Goal: Information Seeking & Learning: Learn about a topic

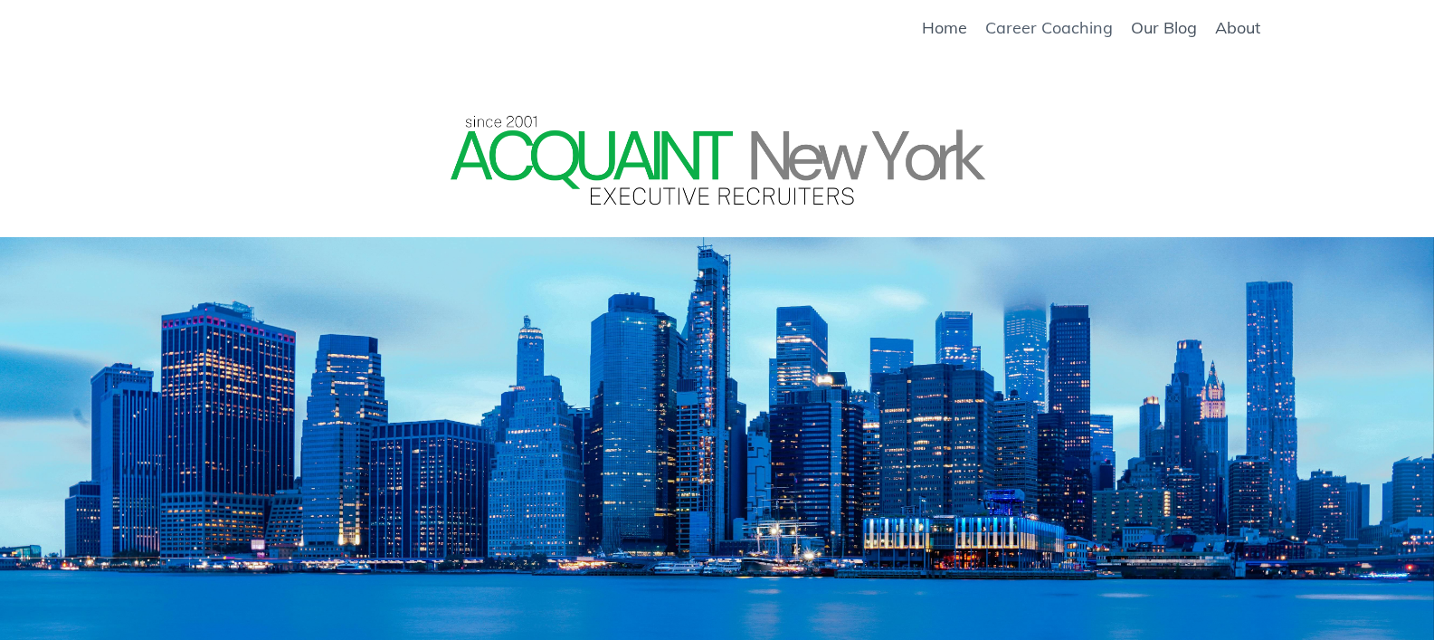
click at [1017, 25] on link "Career Coaching" at bounding box center [1049, 28] width 128 height 20
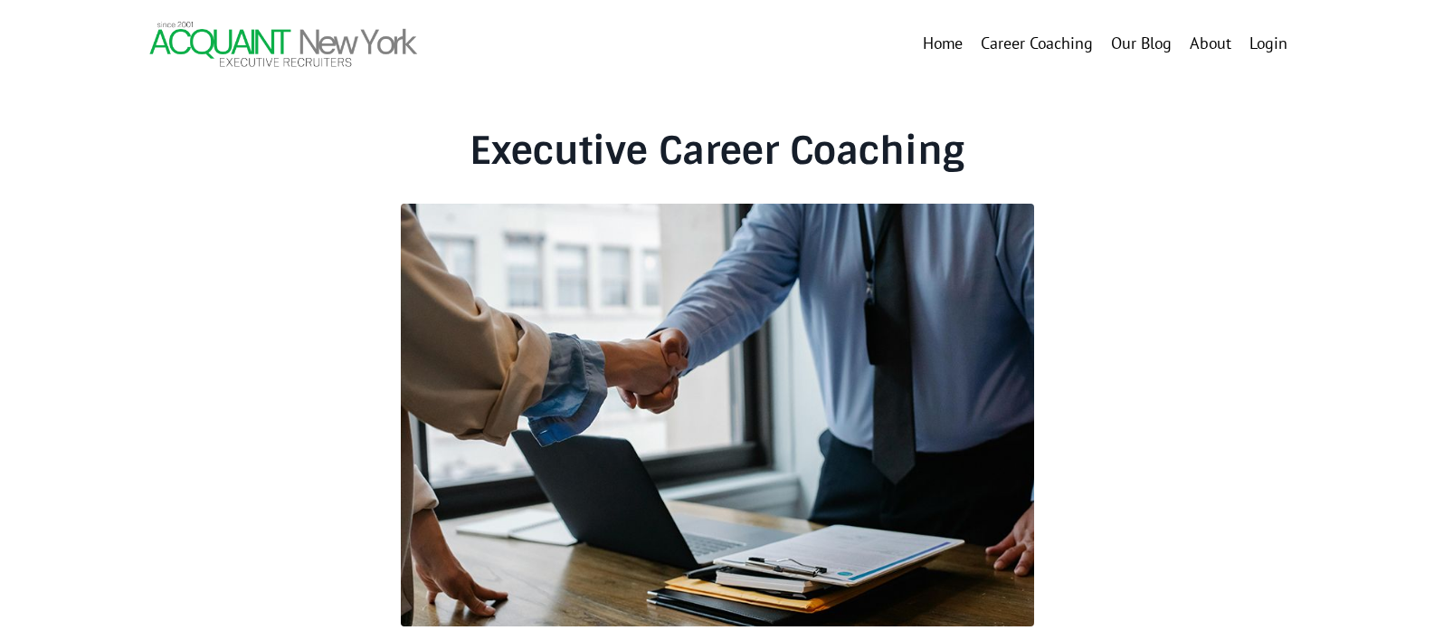
click at [1204, 47] on link "About" at bounding box center [1211, 44] width 42 height 26
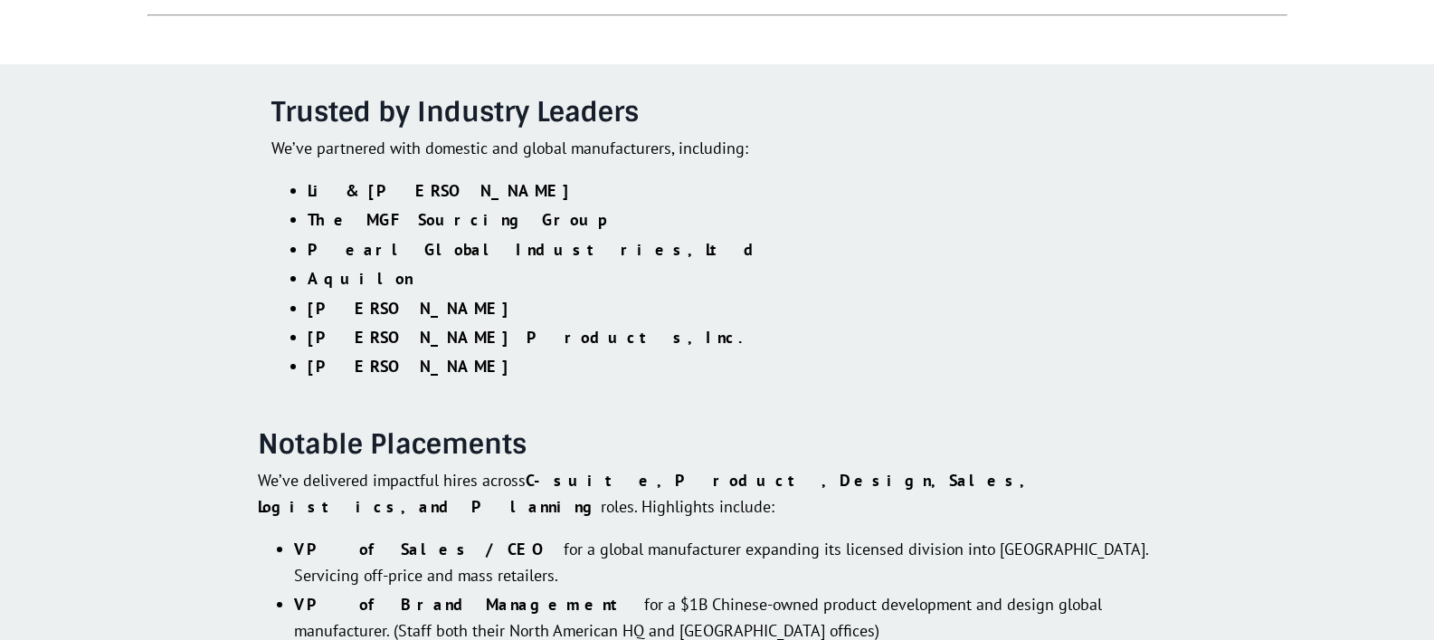
scroll to position [3277, 0]
